Goal: Task Accomplishment & Management: Manage account settings

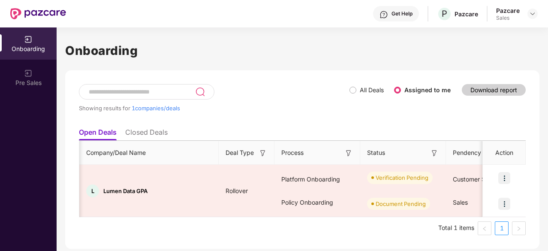
scroll to position [0, 70]
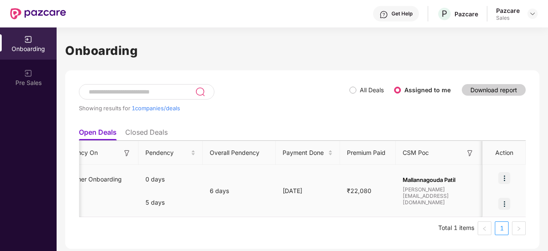
scroll to position [0, 536]
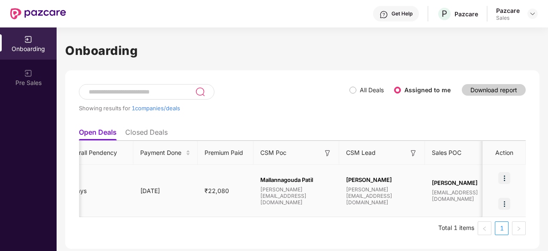
click at [503, 179] on img at bounding box center [504, 178] width 12 height 12
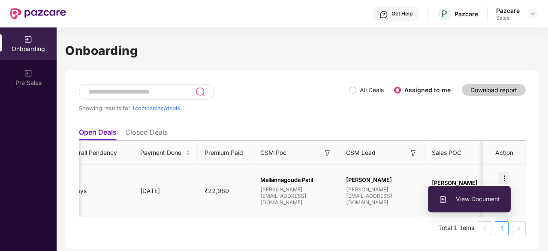
click at [479, 196] on span "View Document" at bounding box center [469, 198] width 61 height 9
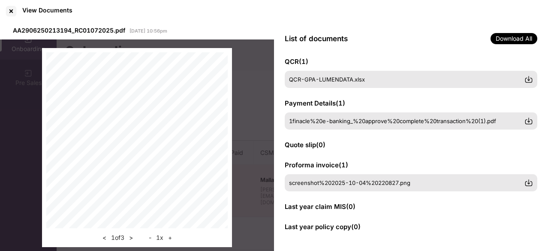
scroll to position [0, 0]
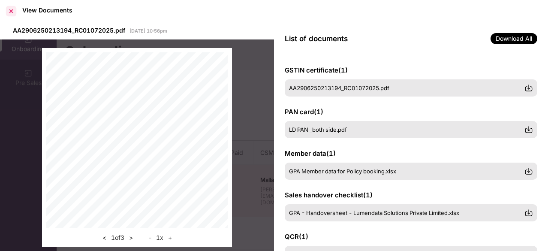
click at [12, 11] on div at bounding box center [11, 11] width 14 height 14
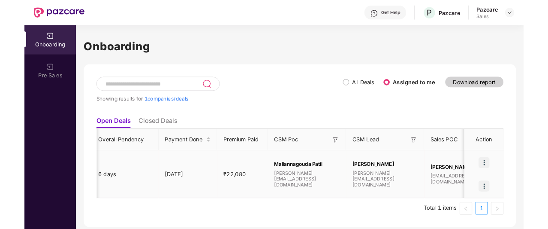
scroll to position [0, 522]
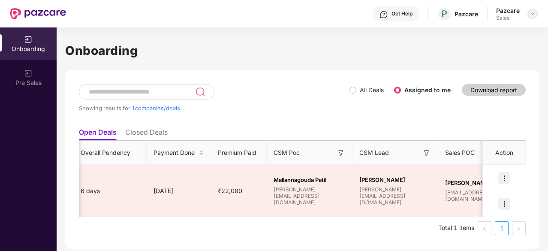
click at [528, 11] on div at bounding box center [532, 14] width 10 height 10
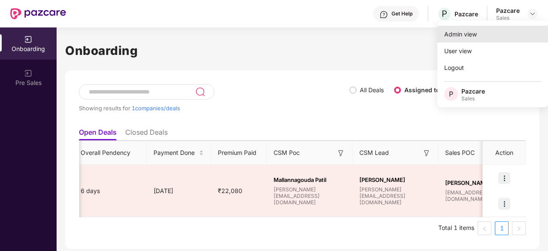
click at [491, 33] on div "Admin view" at bounding box center [492, 34] width 111 height 17
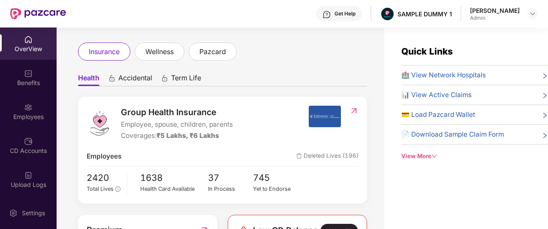
scroll to position [0, 0]
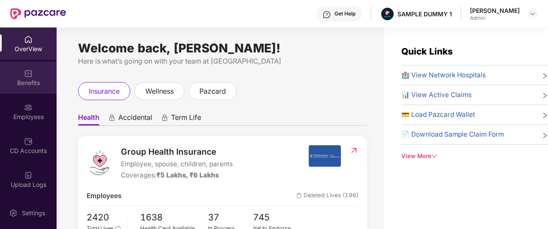
click at [37, 84] on div "Benefits" at bounding box center [28, 82] width 57 height 9
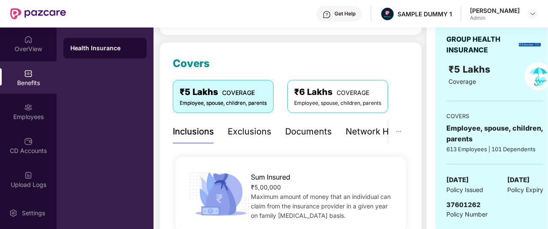
scroll to position [128, 0]
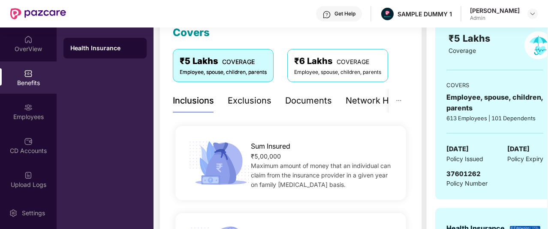
click at [293, 102] on div "Documents" at bounding box center [308, 100] width 47 height 13
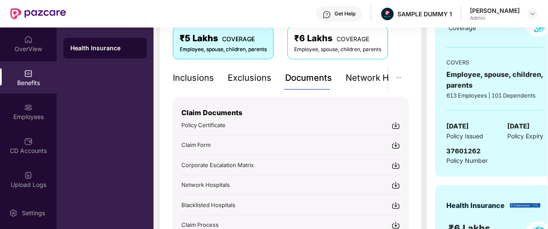
scroll to position [158, 0]
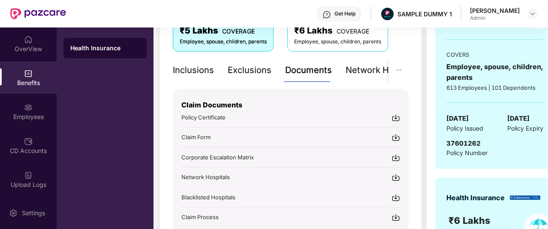
click at [365, 73] on div "Network Hospitals" at bounding box center [383, 69] width 75 height 13
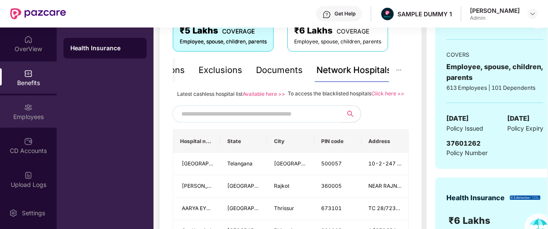
click at [33, 108] on div "Employees" at bounding box center [28, 111] width 57 height 32
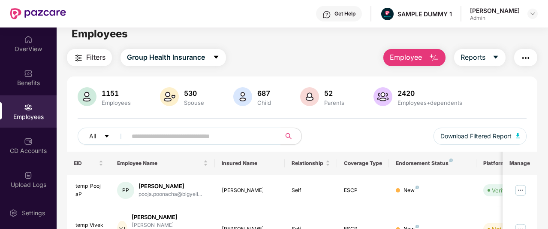
scroll to position [0, 0]
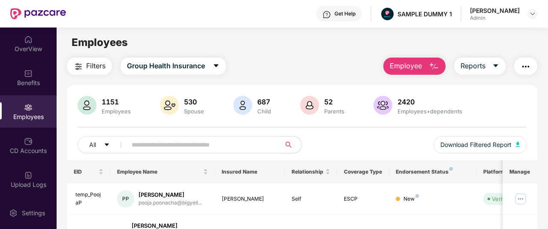
click at [417, 69] on span "Employee" at bounding box center [406, 65] width 32 height 11
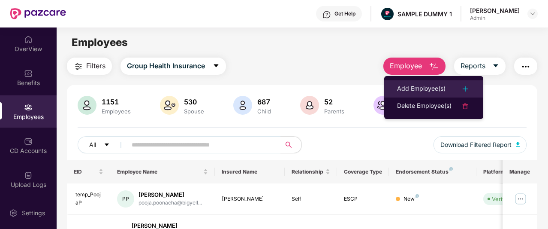
click at [426, 86] on div "Add Employee(s)" at bounding box center [421, 89] width 48 height 10
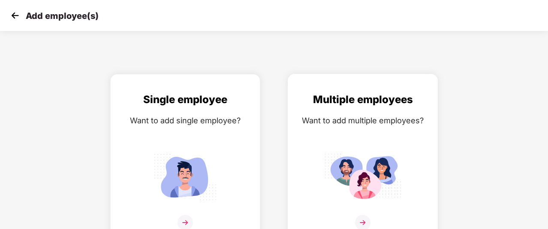
scroll to position [14, 0]
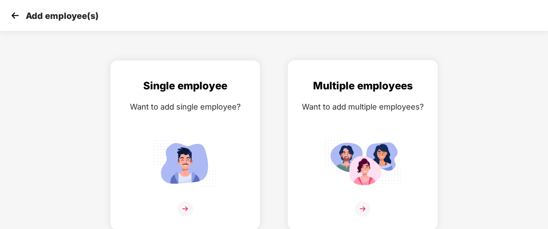
drag, startPoint x: 346, startPoint y: 114, endPoint x: 291, endPoint y: 105, distance: 56.0
click at [291, 105] on div "Multiple employees Want to add multiple employees?" at bounding box center [363, 144] width 150 height 169
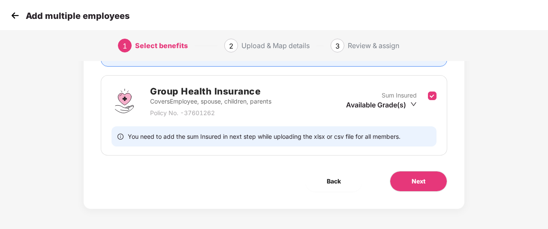
scroll to position [116, 0]
click at [429, 181] on button "Next" at bounding box center [418, 180] width 57 height 21
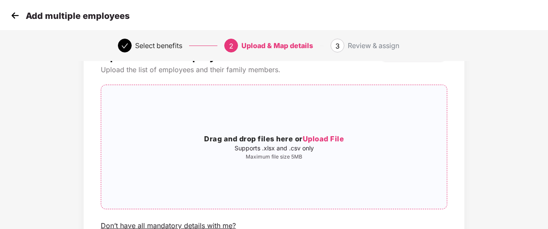
scroll to position [49, 0]
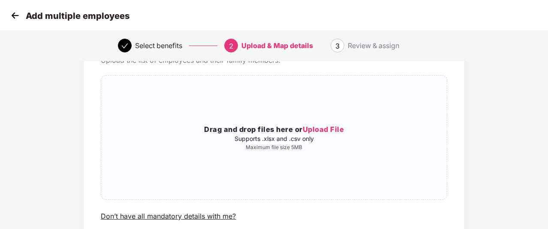
click at [10, 12] on img at bounding box center [15, 15] width 13 height 13
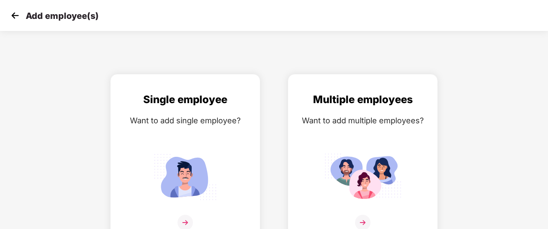
click at [10, 12] on img at bounding box center [15, 15] width 13 height 13
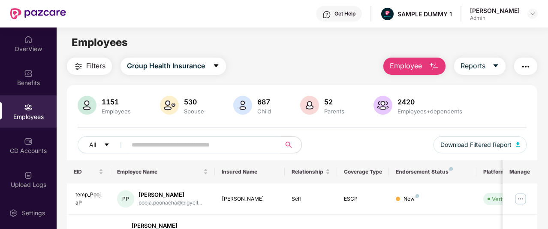
click at [338, 13] on div "Get Help" at bounding box center [344, 13] width 21 height 7
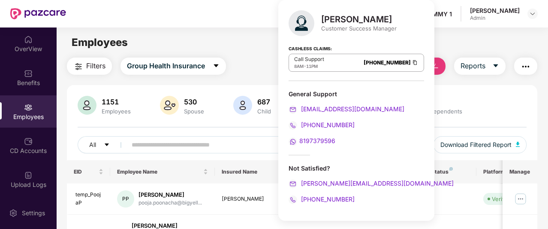
click at [260, 60] on div "Filters Group Health Insurance Employee Reports" at bounding box center [302, 65] width 470 height 17
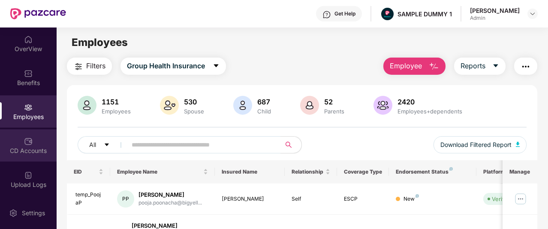
click at [11, 139] on div "CD Accounts" at bounding box center [28, 145] width 57 height 32
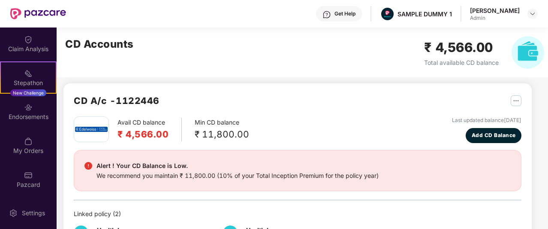
scroll to position [49, 0]
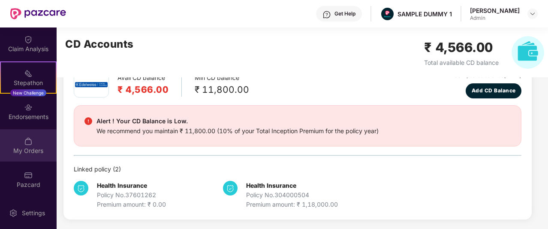
click at [27, 145] on img at bounding box center [28, 141] width 9 height 9
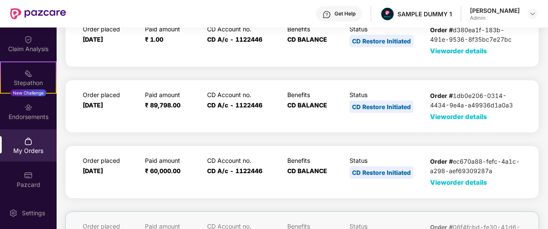
scroll to position [0, 0]
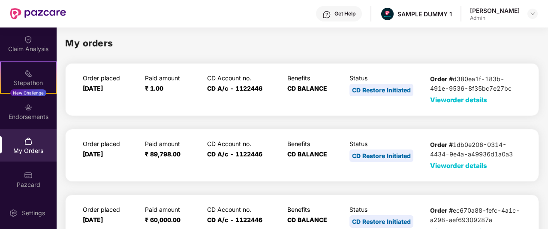
click at [445, 103] on span "View order details" at bounding box center [458, 100] width 57 height 8
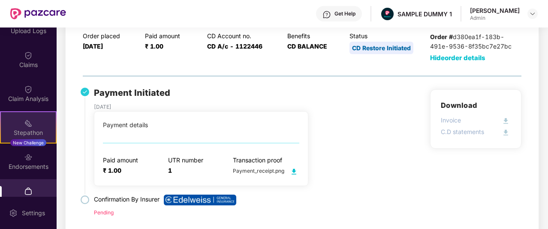
scroll to position [149, 0]
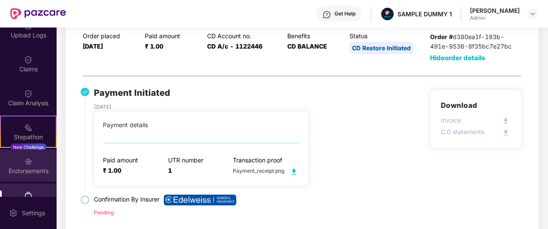
click at [27, 157] on img at bounding box center [28, 161] width 9 height 9
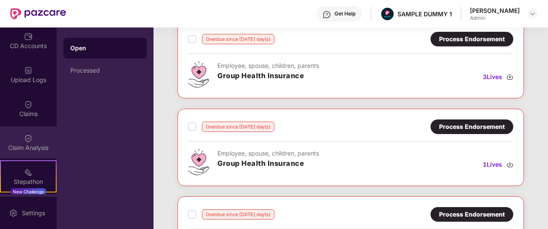
scroll to position [83, 0]
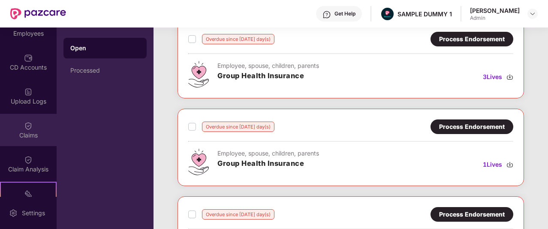
click at [27, 124] on img at bounding box center [28, 125] width 9 height 9
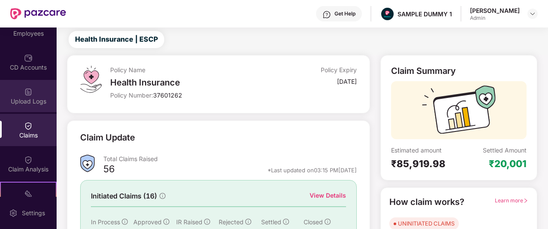
scroll to position [0, 0]
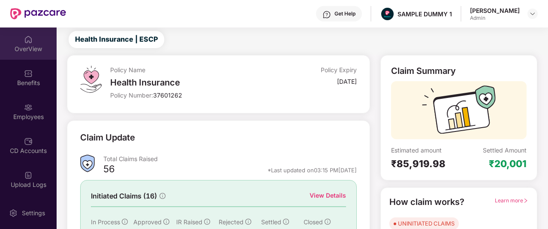
click at [32, 45] on div "OverView" at bounding box center [28, 49] width 57 height 9
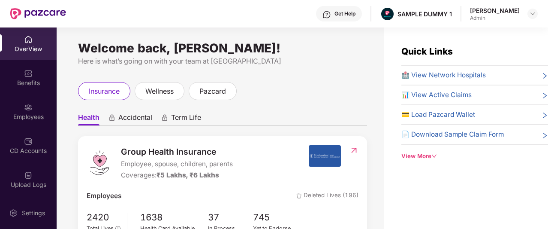
scroll to position [56, 0]
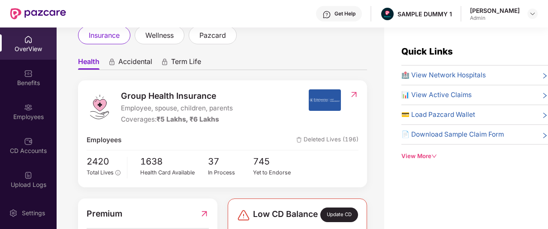
click at [130, 64] on span "Accidental" at bounding box center [135, 63] width 34 height 12
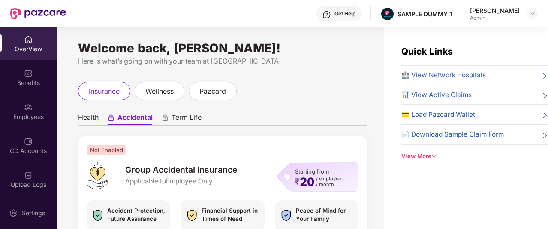
click at [93, 116] on span "Health" at bounding box center [88, 119] width 21 height 12
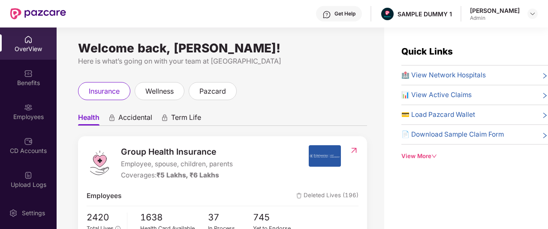
click at [331, 12] on img at bounding box center [326, 14] width 9 height 9
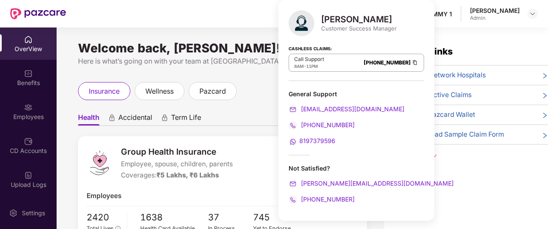
click at [241, 113] on ul "Health Accidental Term Life" at bounding box center [222, 116] width 289 height 17
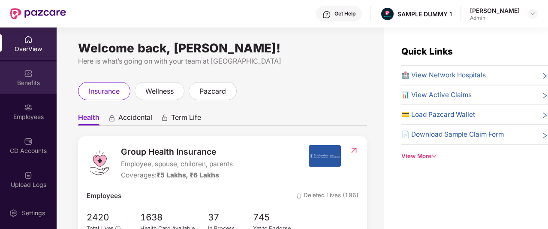
click at [37, 76] on div "Benefits" at bounding box center [28, 77] width 57 height 32
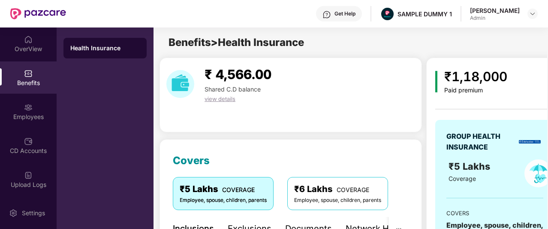
scroll to position [177, 0]
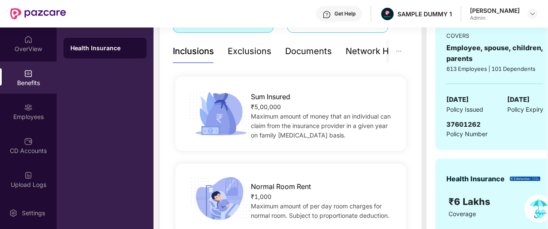
click at [312, 202] on span "Maximum amount of per day room charges for normal room. Subject to proportionat…" at bounding box center [320, 210] width 138 height 17
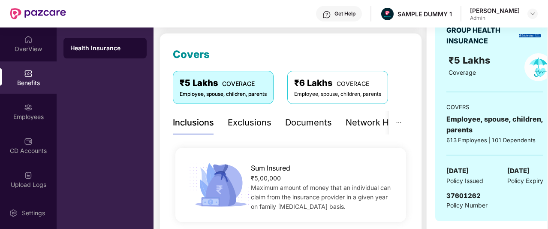
click at [307, 122] on div "Documents" at bounding box center [308, 122] width 47 height 13
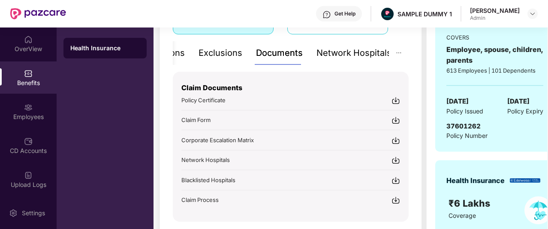
scroll to position [175, 0]
click at [365, 60] on div "Network Hospitals" at bounding box center [353, 54] width 75 height 24
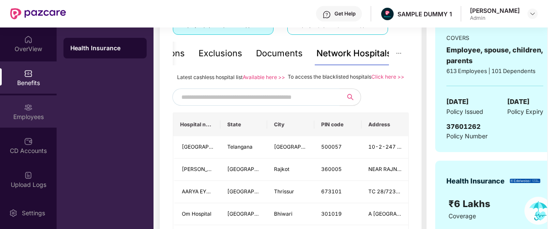
click at [26, 118] on div "Employees" at bounding box center [28, 116] width 57 height 9
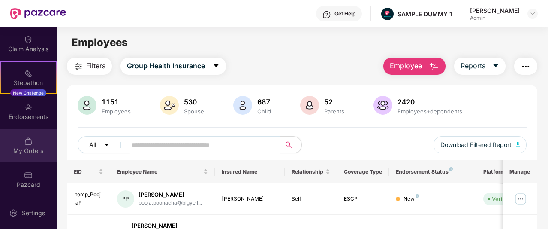
scroll to position [169, 0]
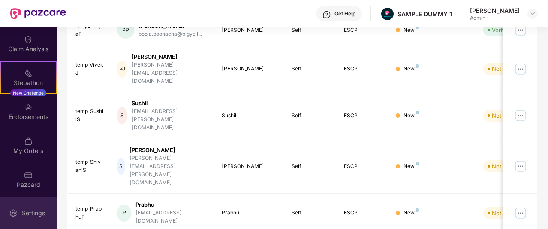
click at [27, 208] on div "Settings" at bounding box center [28, 212] width 57 height 32
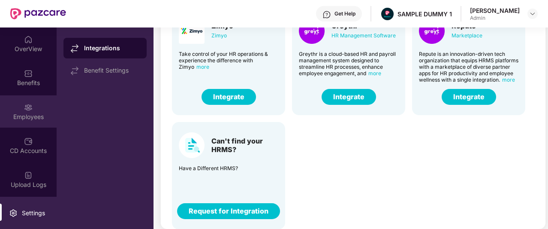
scroll to position [26, 0]
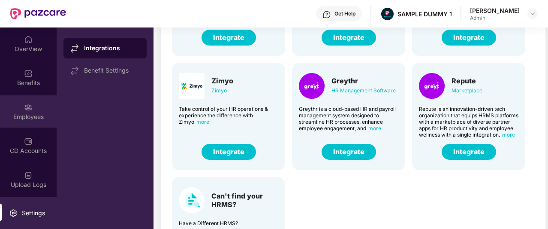
click at [30, 107] on img at bounding box center [28, 107] width 9 height 9
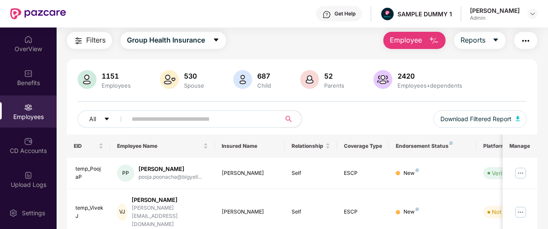
click at [435, 41] on img "button" at bounding box center [434, 41] width 10 height 10
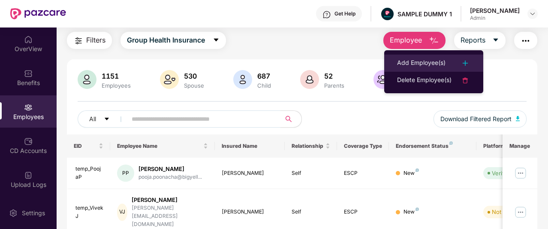
click at [433, 61] on div "Add Employee(s)" at bounding box center [421, 63] width 48 height 10
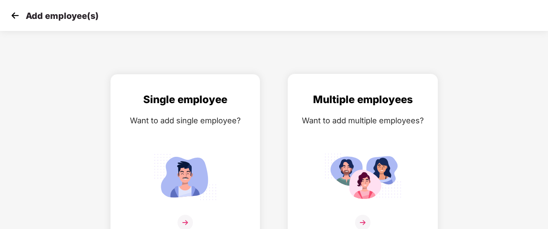
scroll to position [14, 0]
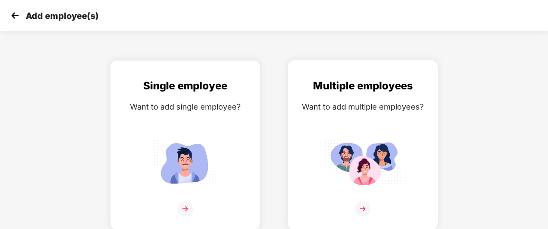
click at [352, 124] on div "Multiple employees Want to add multiple employees?" at bounding box center [363, 152] width 132 height 149
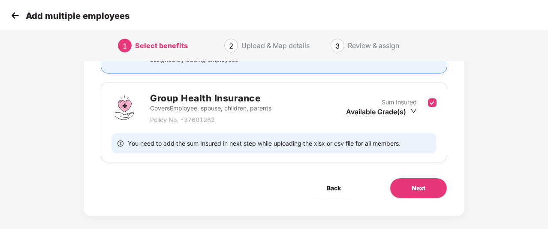
scroll to position [116, 0]
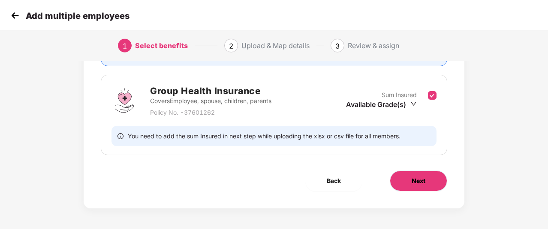
click at [416, 178] on span "Next" at bounding box center [419, 180] width 14 height 9
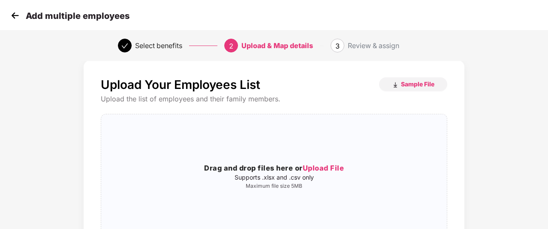
scroll to position [0, 0]
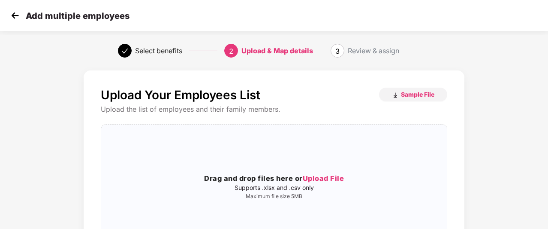
click at [16, 14] on img at bounding box center [15, 15] width 13 height 13
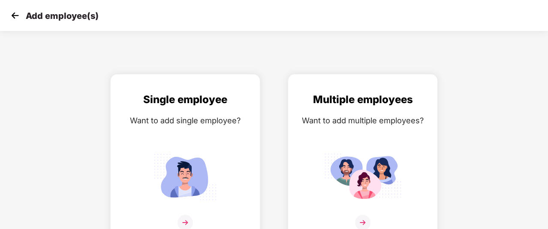
click at [16, 14] on img at bounding box center [15, 15] width 13 height 13
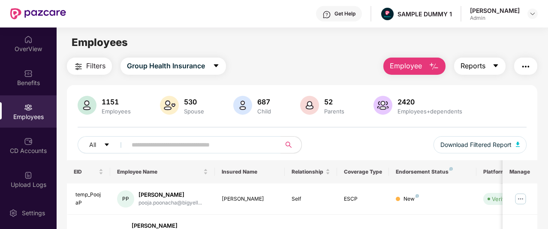
click at [489, 72] on button "Reports" at bounding box center [479, 65] width 51 height 17
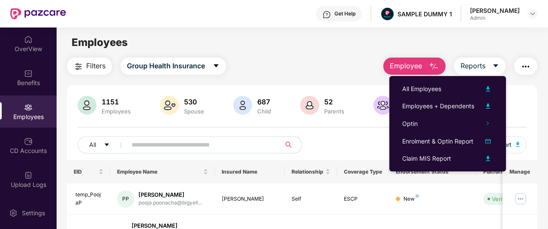
click at [524, 71] on img "button" at bounding box center [526, 66] width 10 height 10
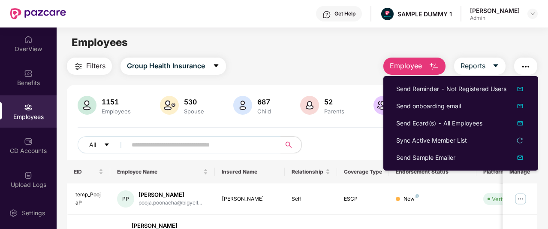
click at [306, 48] on div "Employees" at bounding box center [302, 42] width 491 height 16
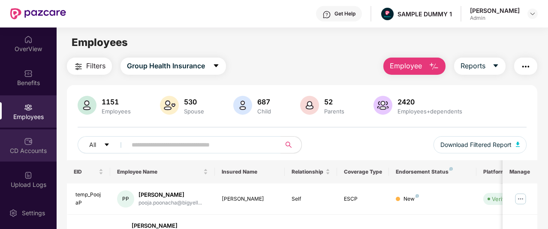
click at [31, 148] on div "CD Accounts" at bounding box center [28, 150] width 57 height 9
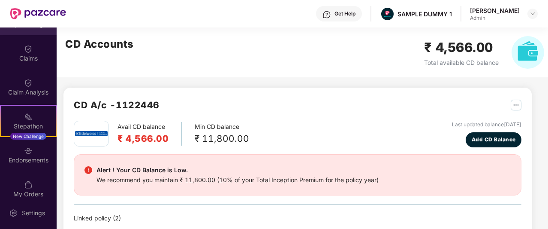
scroll to position [176, 0]
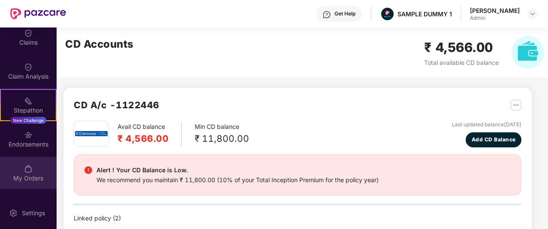
click at [26, 172] on img at bounding box center [28, 168] width 9 height 9
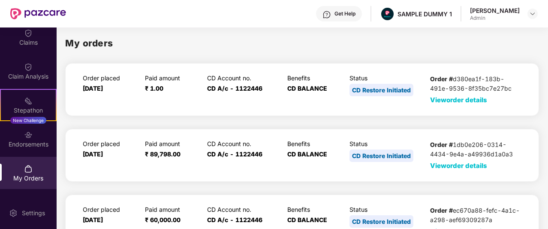
click at [453, 100] on span "View order details" at bounding box center [458, 100] width 57 height 8
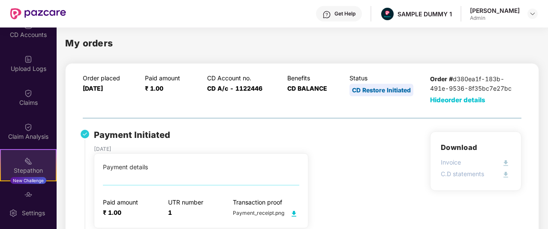
scroll to position [172, 0]
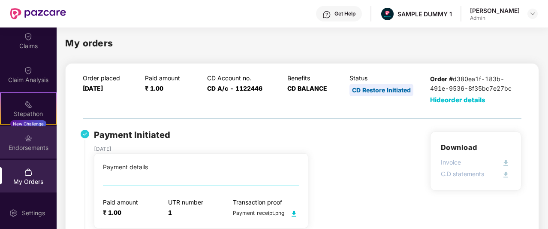
click at [35, 131] on div "Endorsements" at bounding box center [28, 142] width 57 height 32
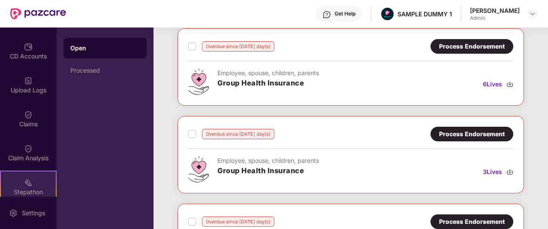
scroll to position [90, 0]
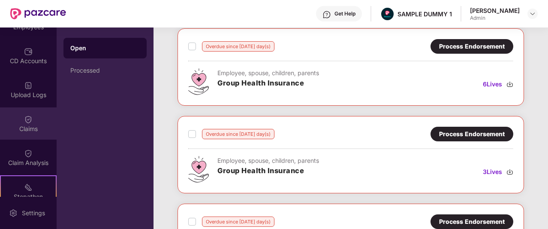
click at [26, 119] on img at bounding box center [28, 119] width 9 height 9
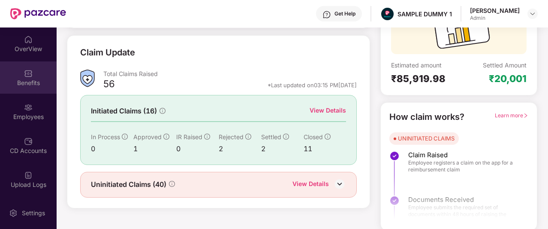
click at [31, 81] on div "Benefits" at bounding box center [28, 82] width 57 height 9
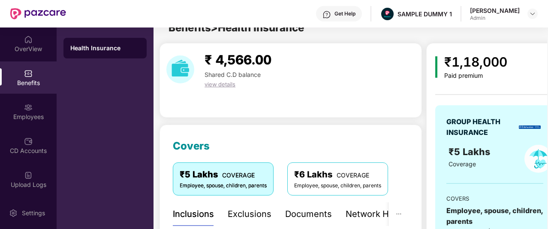
scroll to position [105, 0]
